Goal: Task Accomplishment & Management: Manage account settings

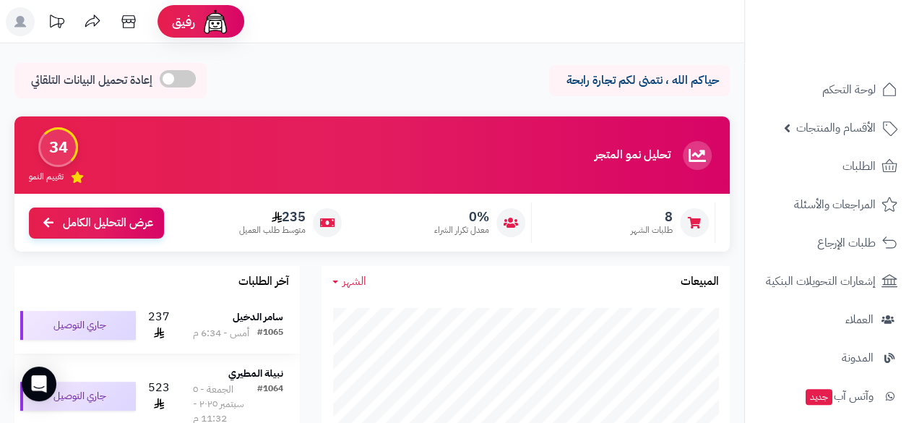
click at [254, 319] on strong "سامر الدخيل" at bounding box center [258, 316] width 51 height 15
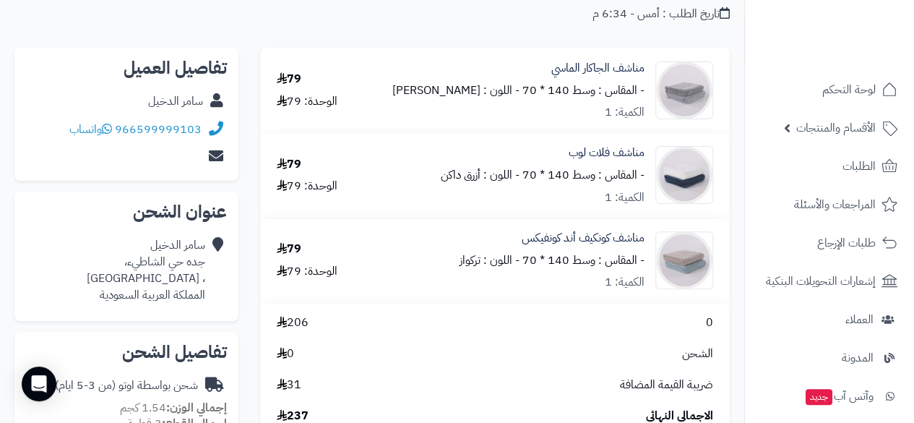
scroll to position [163, 0]
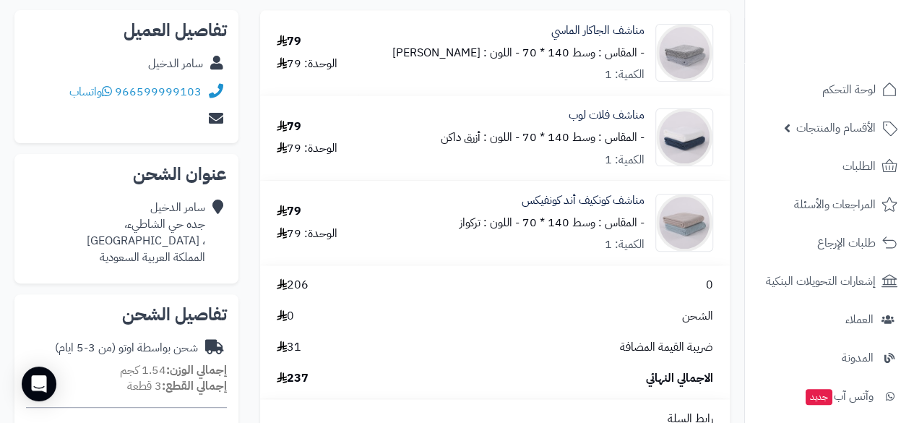
drag, startPoint x: 743, startPoint y: 283, endPoint x: 743, endPoint y: 301, distance: 17.4
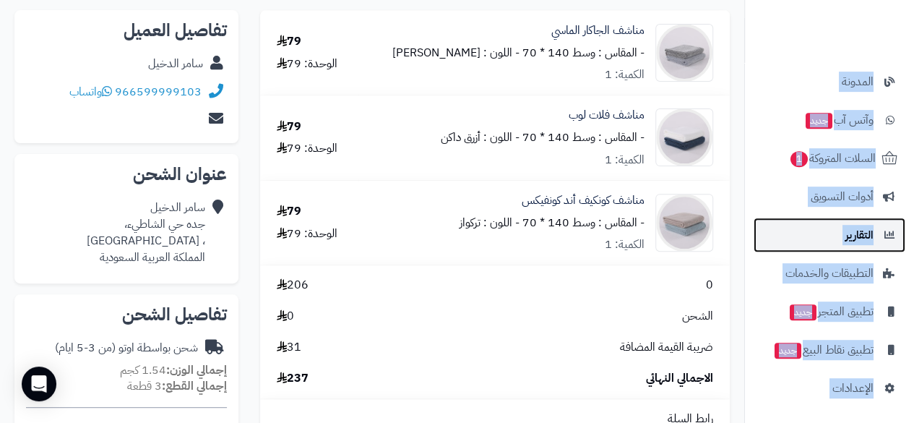
click at [782, 237] on link "التقارير" at bounding box center [830, 234] width 152 height 35
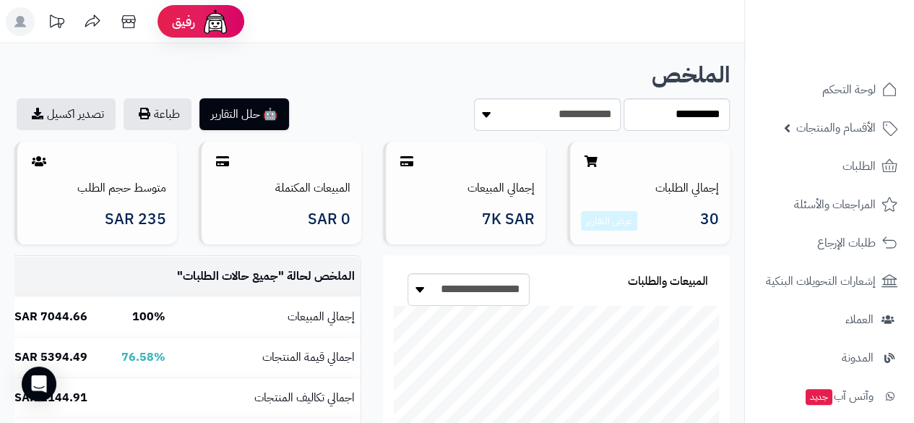
drag, startPoint x: 741, startPoint y: 267, endPoint x: 743, endPoint y: 281, distance: 14.5
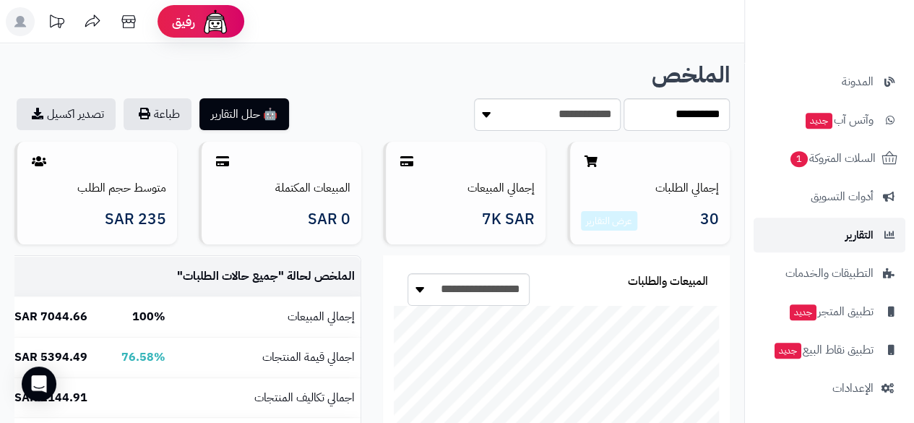
click at [871, 239] on span "التقارير" at bounding box center [859, 235] width 28 height 20
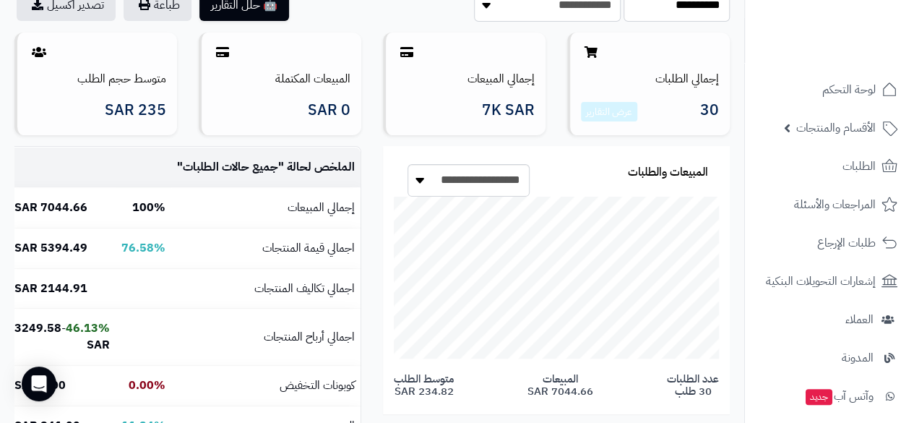
scroll to position [116, 0]
